Goal: Navigation & Orientation: Find specific page/section

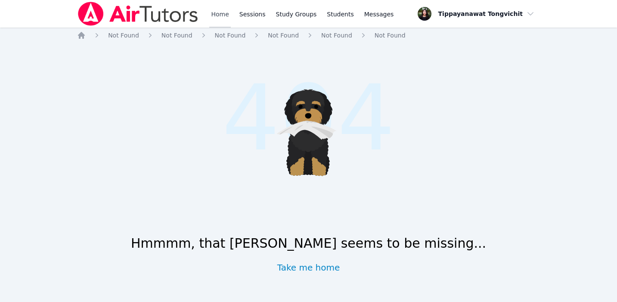
click at [212, 17] on link "Home" at bounding box center [219, 14] width 21 height 28
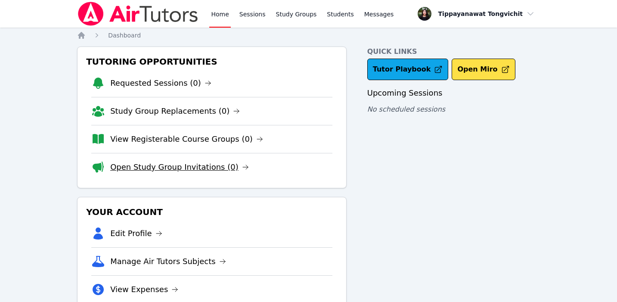
click at [149, 169] on link "Open Study Group Invitations (0)" at bounding box center [179, 167] width 139 height 12
